Goal: Task Accomplishment & Management: Complete application form

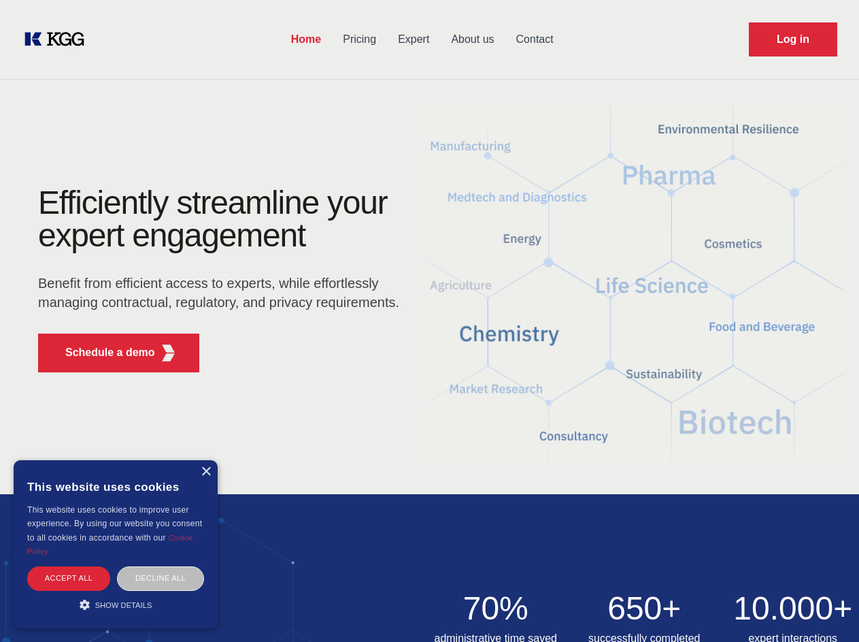
click at [429, 320] on div "Efficiently streamline your expert engagement Benefit from efficient access to …" at bounding box center [223, 284] width 414 height 197
click at [102, 352] on p "Schedule a demo" at bounding box center [110, 352] width 90 height 16
click at [205, 471] on div "× This website uses cookies This website uses cookies to improve user experienc…" at bounding box center [116, 544] width 204 height 168
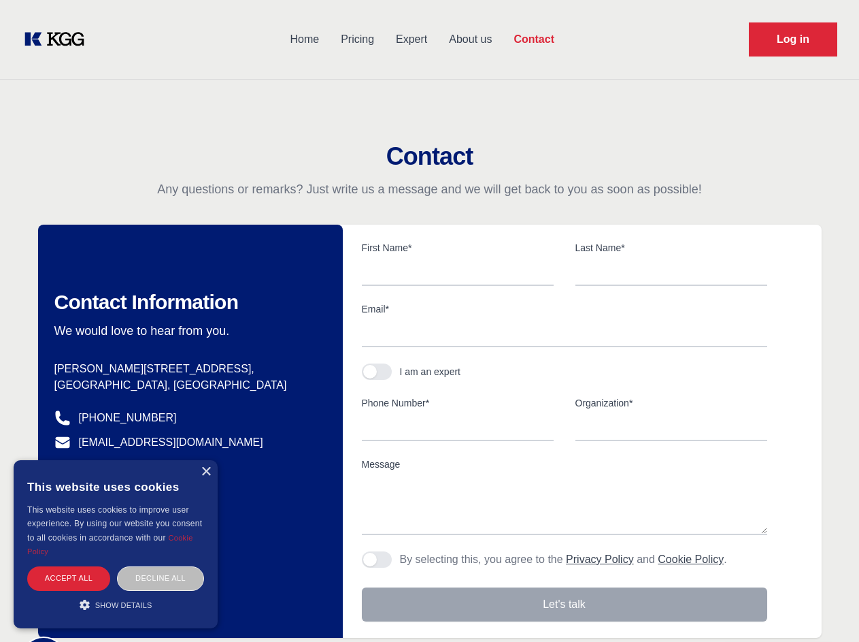
click at [69, 578] on div "Accept all" at bounding box center [68, 578] width 83 height 24
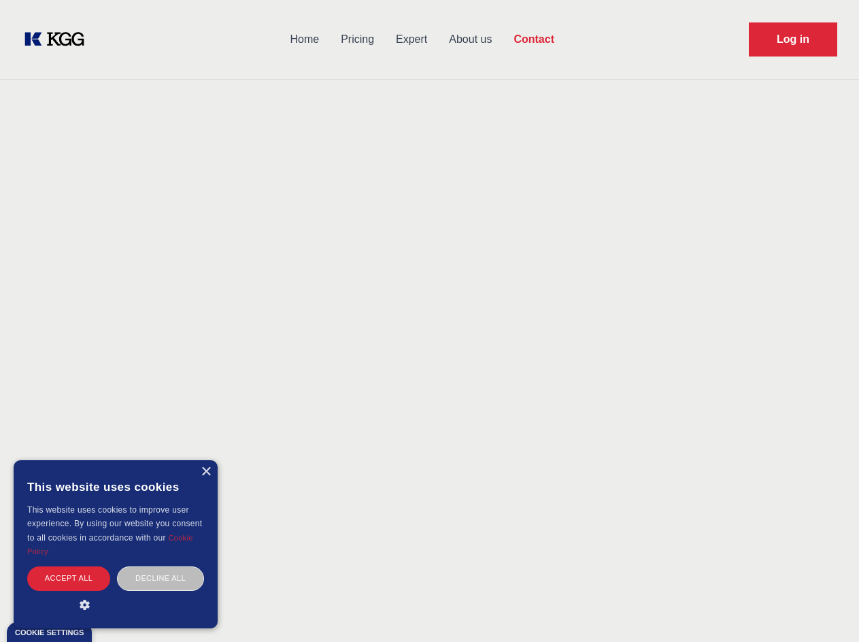
click at [161, 578] on div "Decline all" at bounding box center [160, 578] width 87 height 24
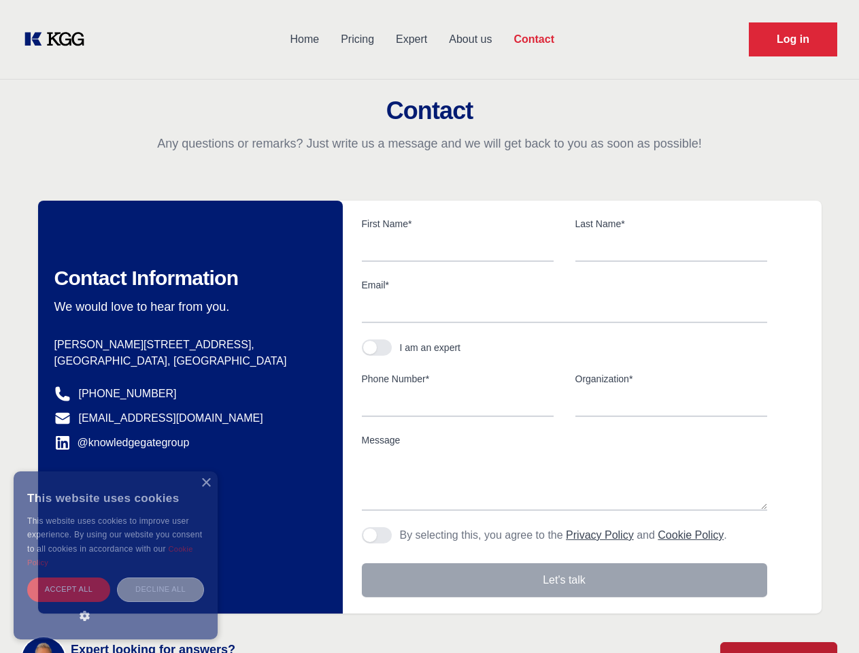
click at [116, 604] on main "Contact Any questions or remarks? Just write us a message and we will get back …" at bounding box center [429, 354] width 859 height 708
